Goal: Information Seeking & Learning: Find specific fact

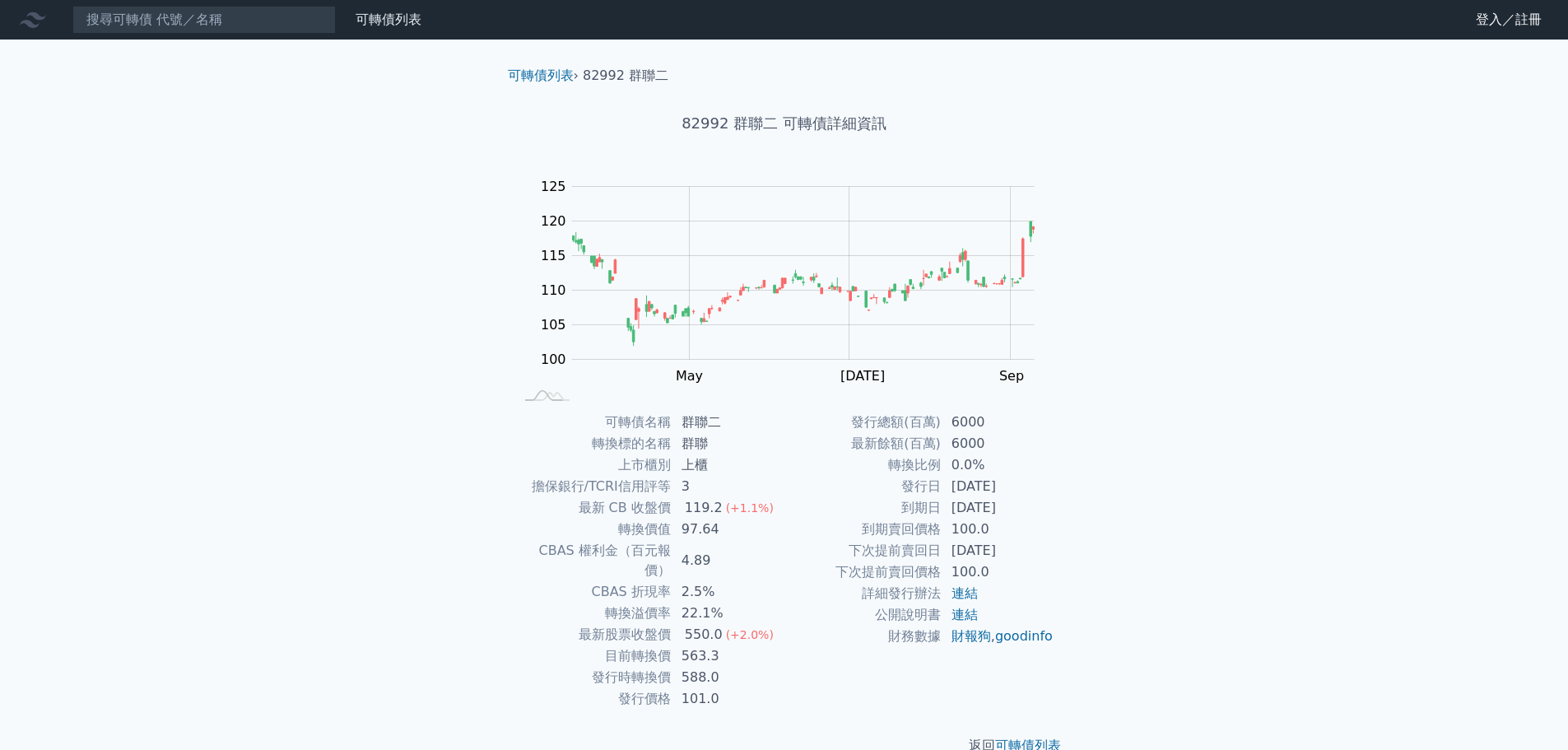
drag, startPoint x: 848, startPoint y: 553, endPoint x: 1048, endPoint y: 554, distance: 200.0
click at [1048, 554] on tr "下次提前賣回日 [DATE]" at bounding box center [919, 550] width 270 height 22
click at [1065, 565] on div "可轉債名稱 群聯二 轉換標的名稱 群聯 上市櫃別 上櫃 擔保銀行/TCRI信用評等 3 最新 CB 收盤價 119.2 (+1.1%) 轉換價值 97.64 …" at bounding box center [784, 561] width 579 height 298
drag, startPoint x: 712, startPoint y: 656, endPoint x: 546, endPoint y: 654, distance: 166.0
click at [546, 666] on tr "發行時轉換價 588.0" at bounding box center [648, 677] width 270 height 22
